Goal: Transaction & Acquisition: Purchase product/service

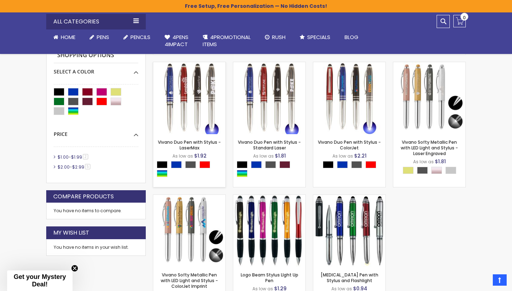
scroll to position [216, 0]
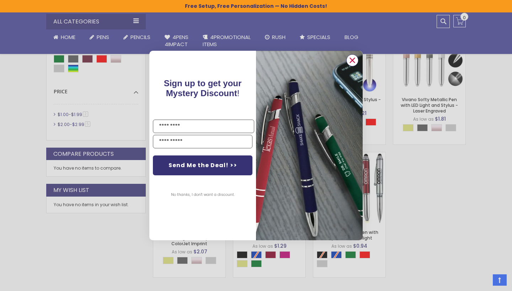
click at [351, 61] on icon "Close dialog" at bounding box center [352, 60] width 5 height 5
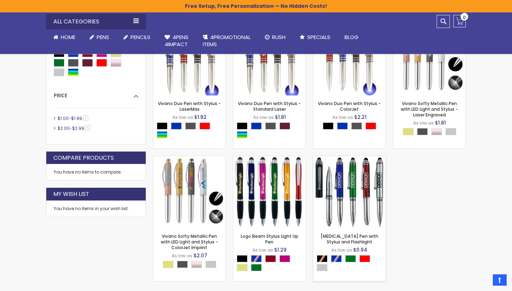
scroll to position [213, 0]
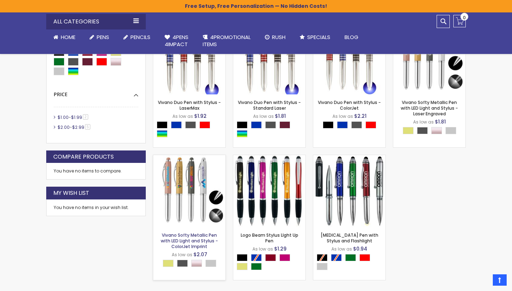
click at [193, 236] on link "Vivano Softy Metallic Pen with LED Light and Stylus - ColorJet Imprint" at bounding box center [189, 240] width 57 height 17
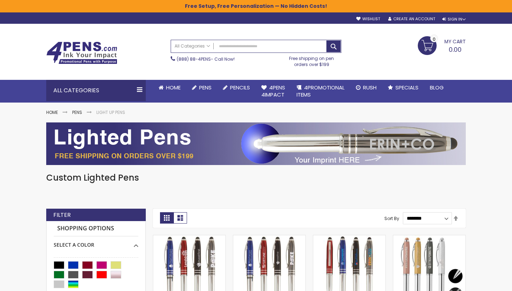
scroll to position [0, 0]
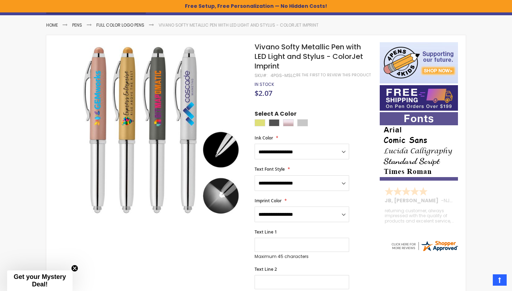
scroll to position [83, 0]
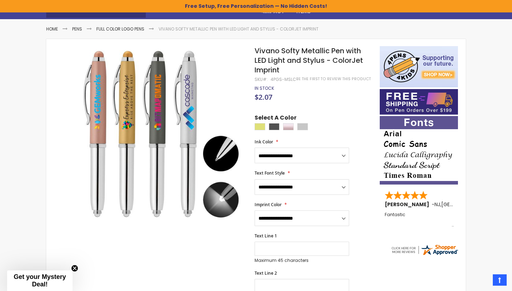
click at [37, 276] on span "Get your Mystery Deal!" at bounding box center [39, 281] width 52 height 15
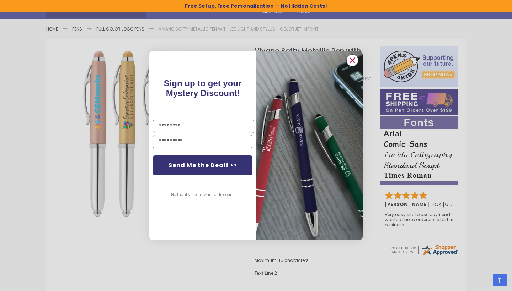
click at [353, 63] on icon "Close dialog" at bounding box center [352, 60] width 5 height 5
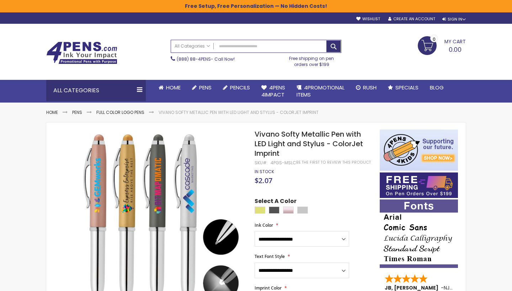
scroll to position [0, 0]
click at [115, 113] on link "Full Color Logo Pens" at bounding box center [120, 112] width 48 height 6
